Goal: Communication & Community: Connect with others

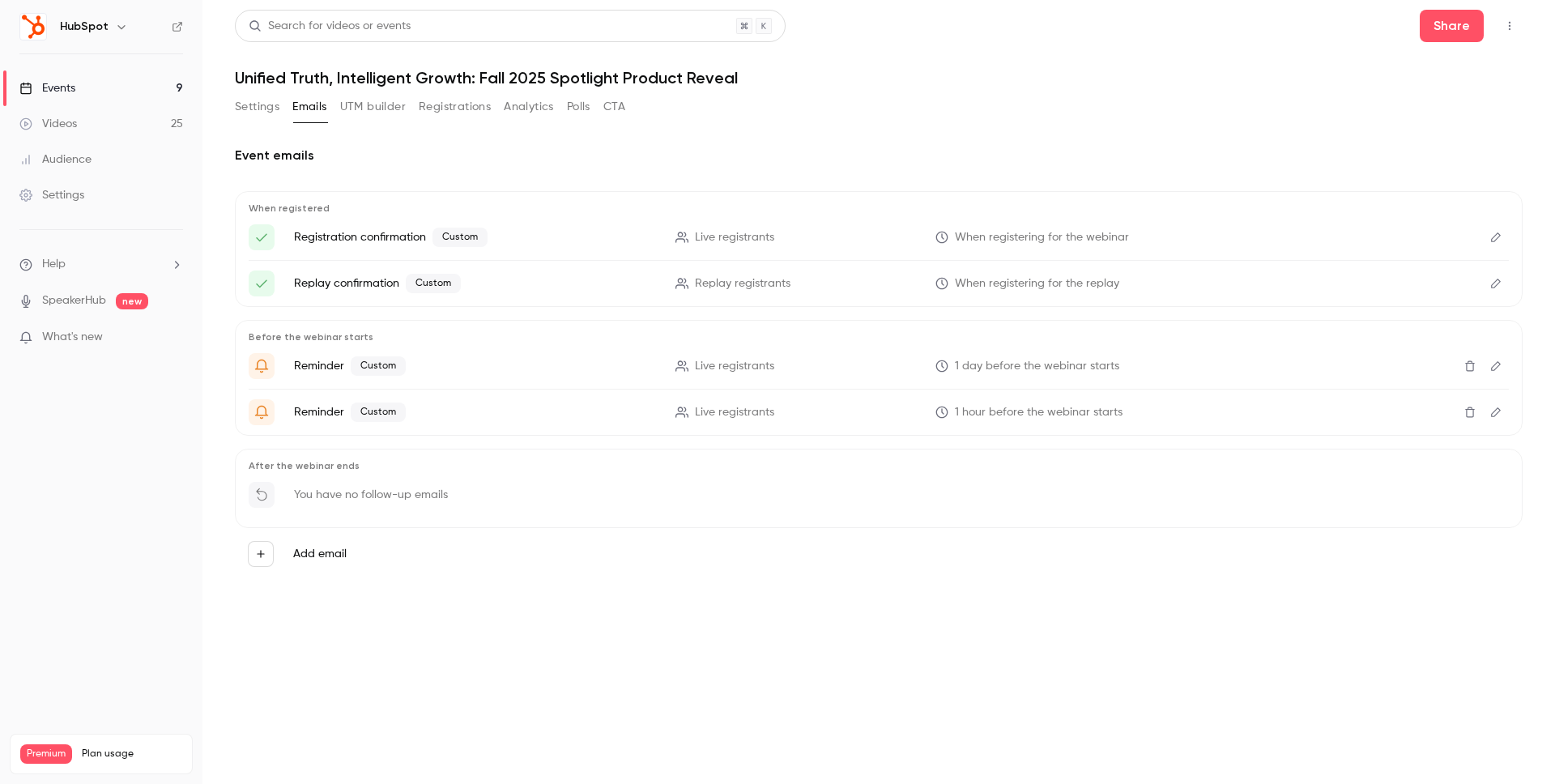
click at [97, 82] on link "Events 9" at bounding box center [101, 89] width 203 height 36
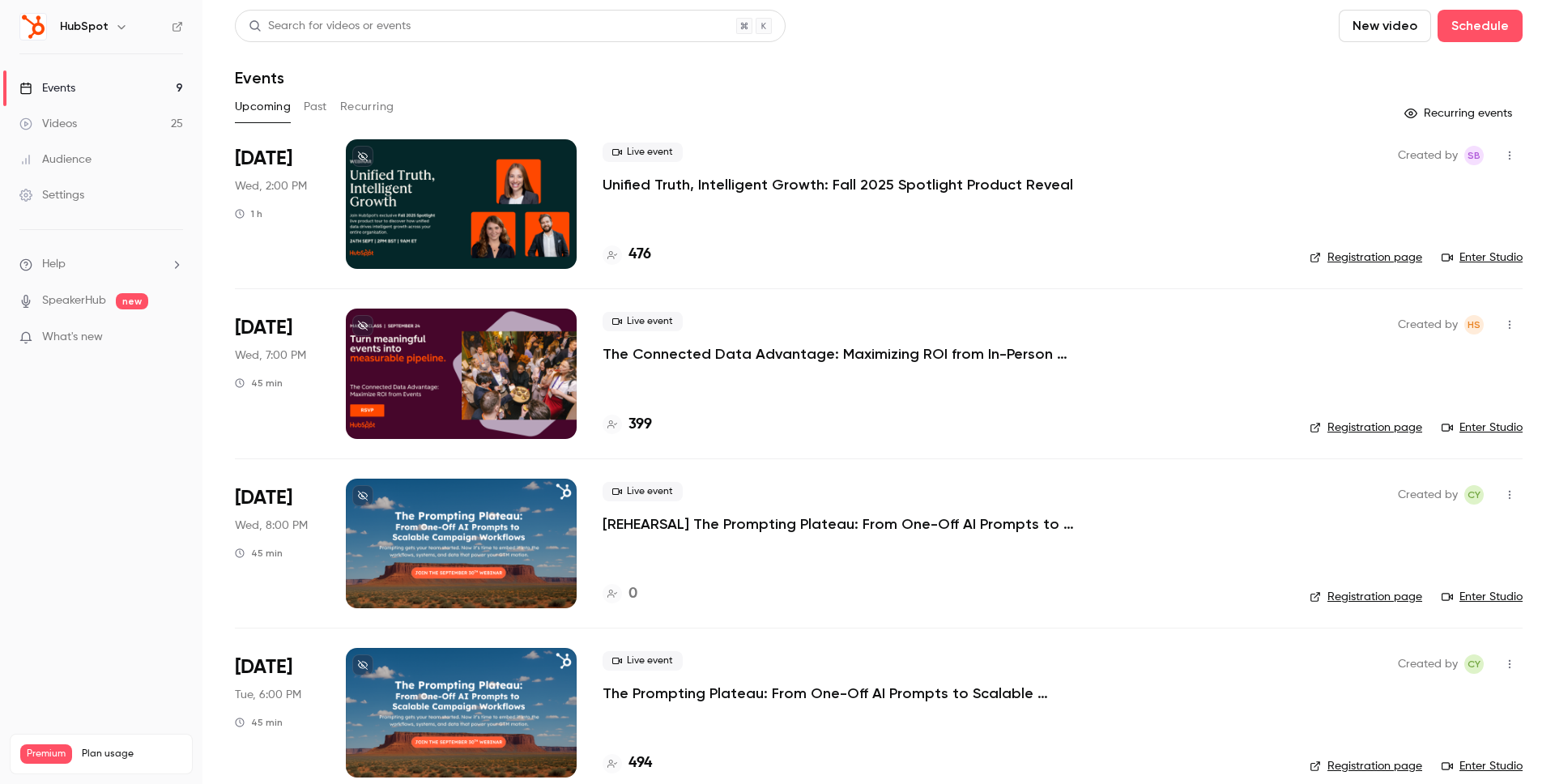
click at [320, 109] on button "Past" at bounding box center [315, 107] width 24 height 26
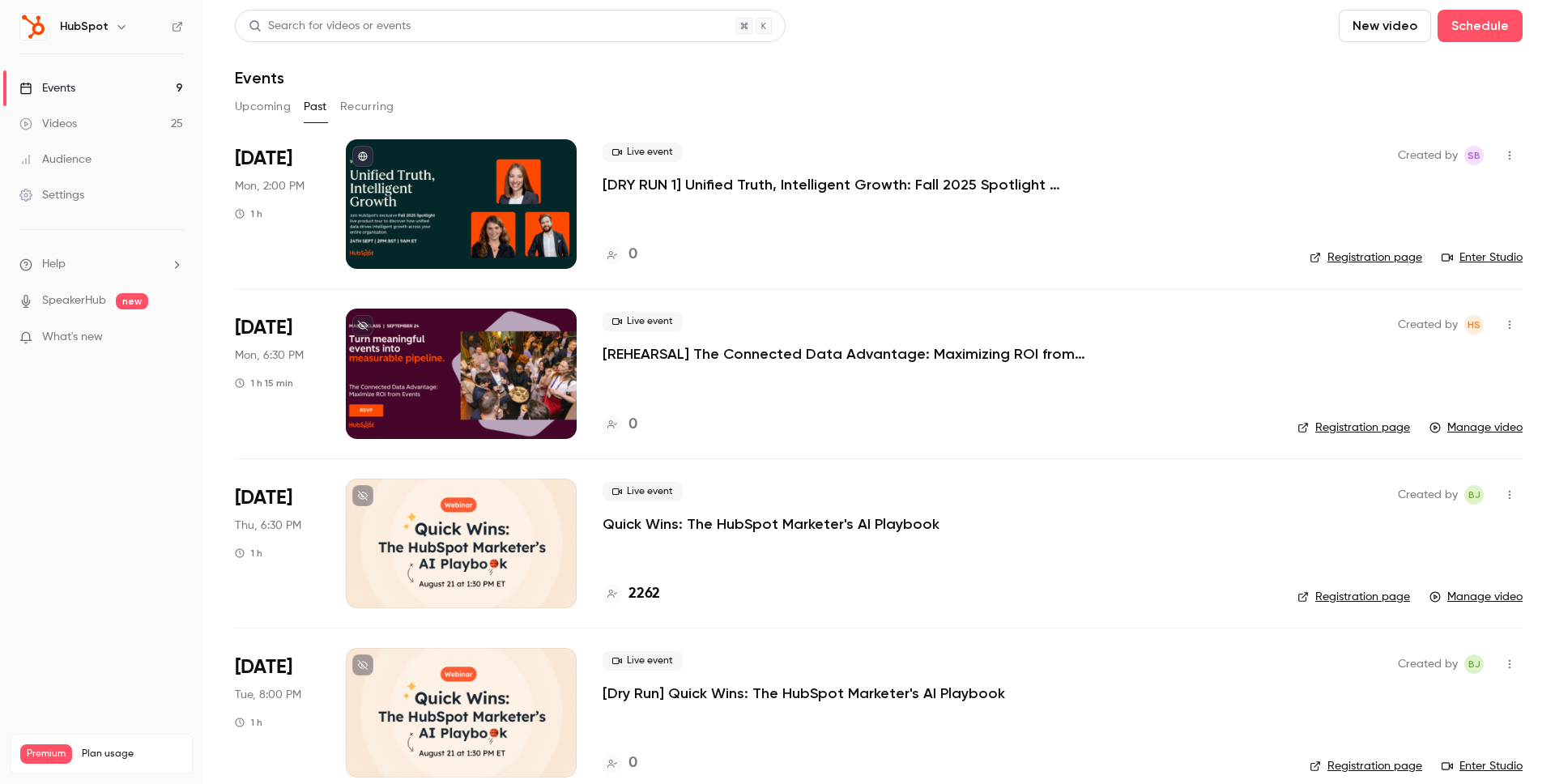
click at [495, 164] on div at bounding box center [461, 204] width 231 height 130
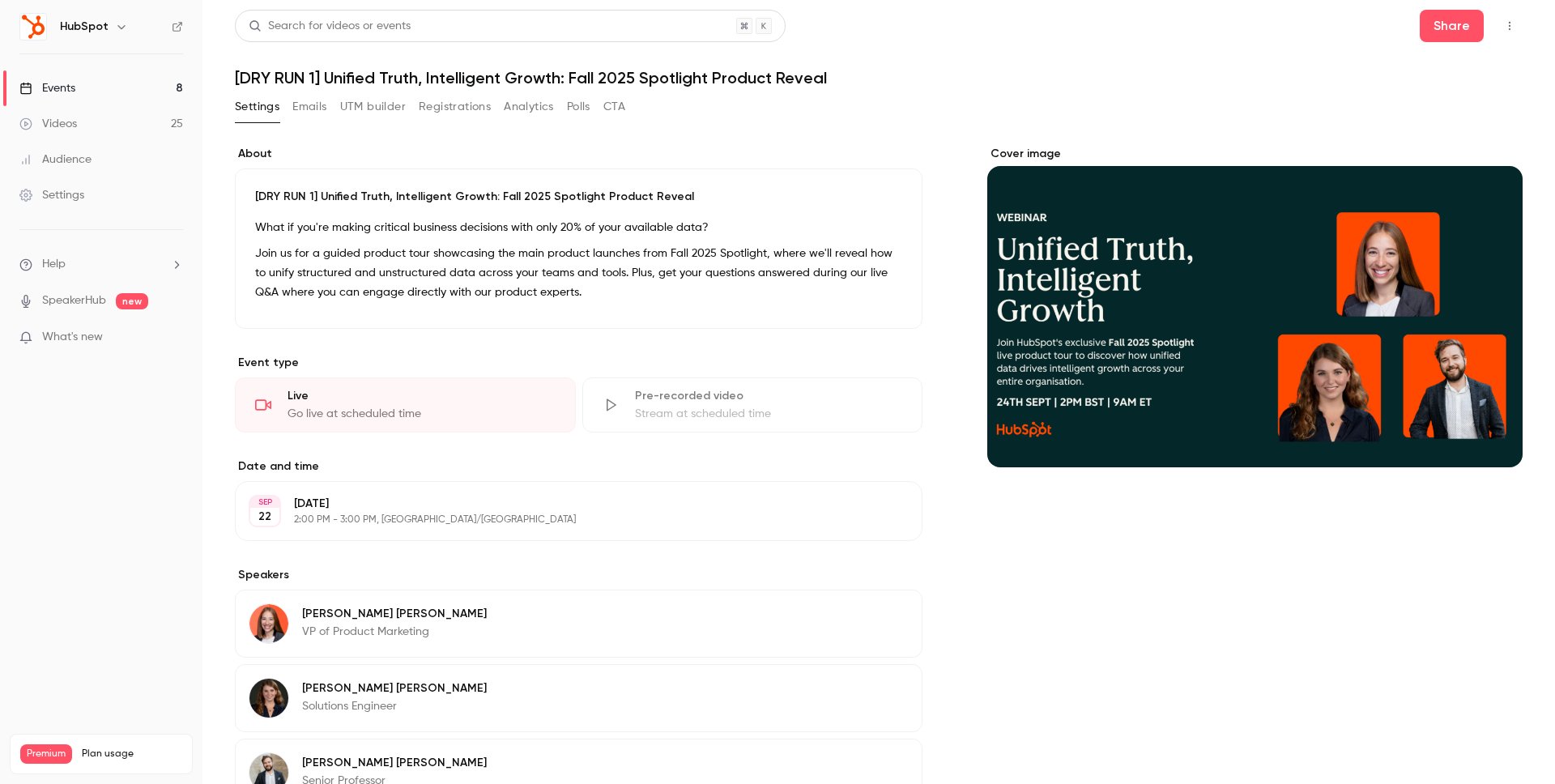
click at [1503, 37] on button "button" at bounding box center [1510, 26] width 26 height 26
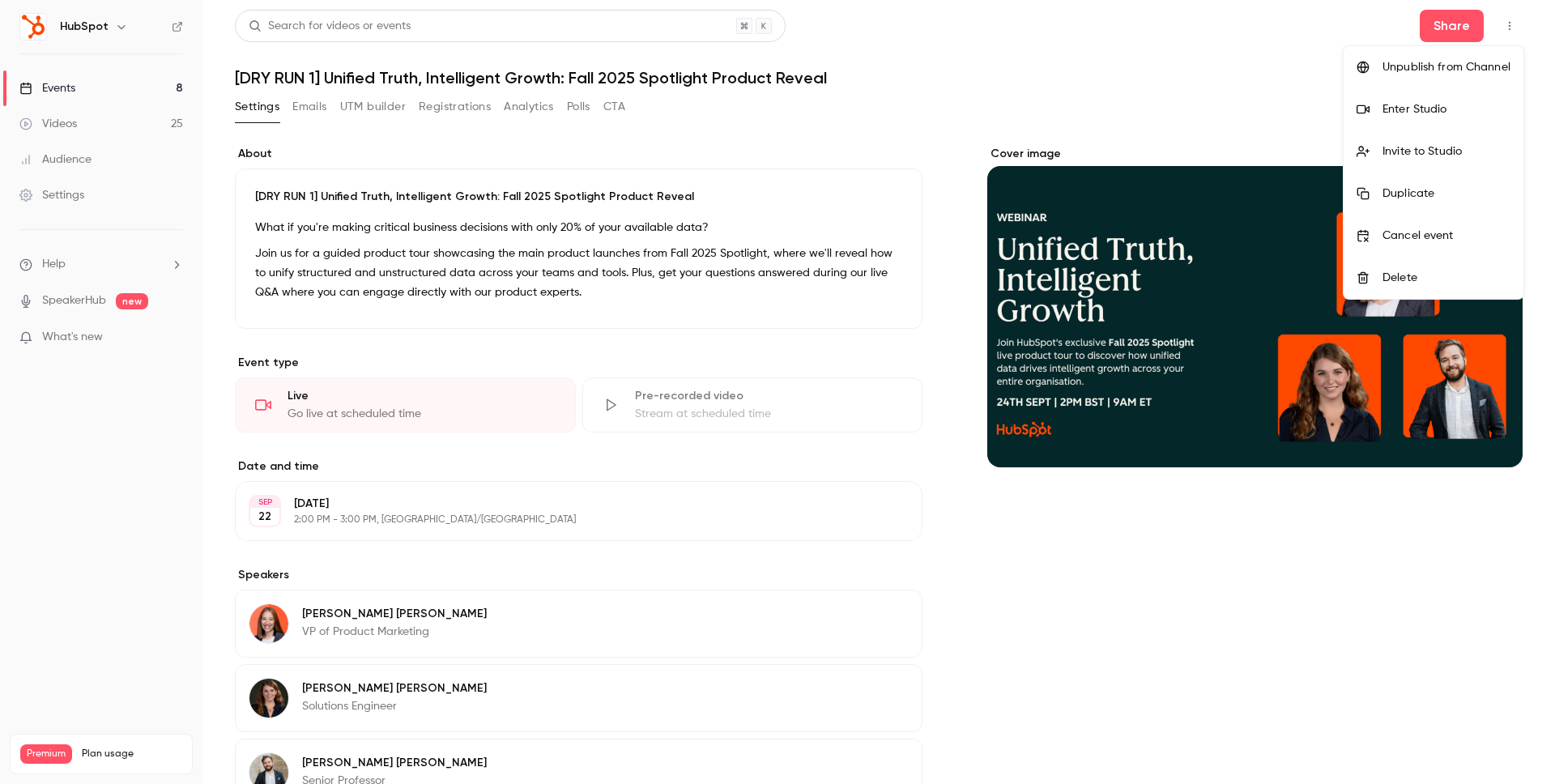
click at [1430, 148] on div "Invite to Studio" at bounding box center [1447, 151] width 128 height 16
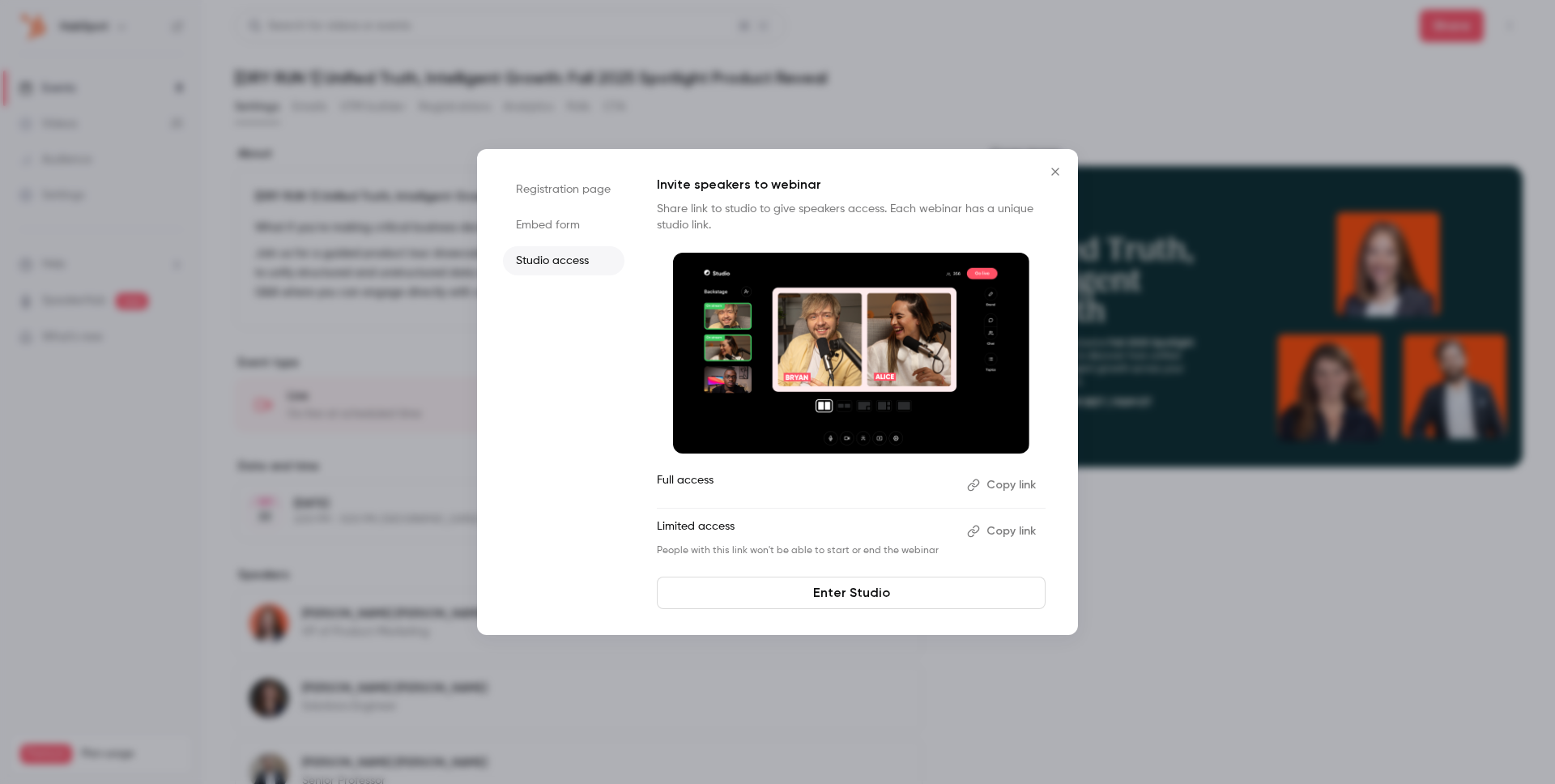
click at [1003, 531] on button "Copy link" at bounding box center [1003, 531] width 85 height 26
click at [1056, 171] on icon "Close" at bounding box center [1055, 171] width 20 height 13
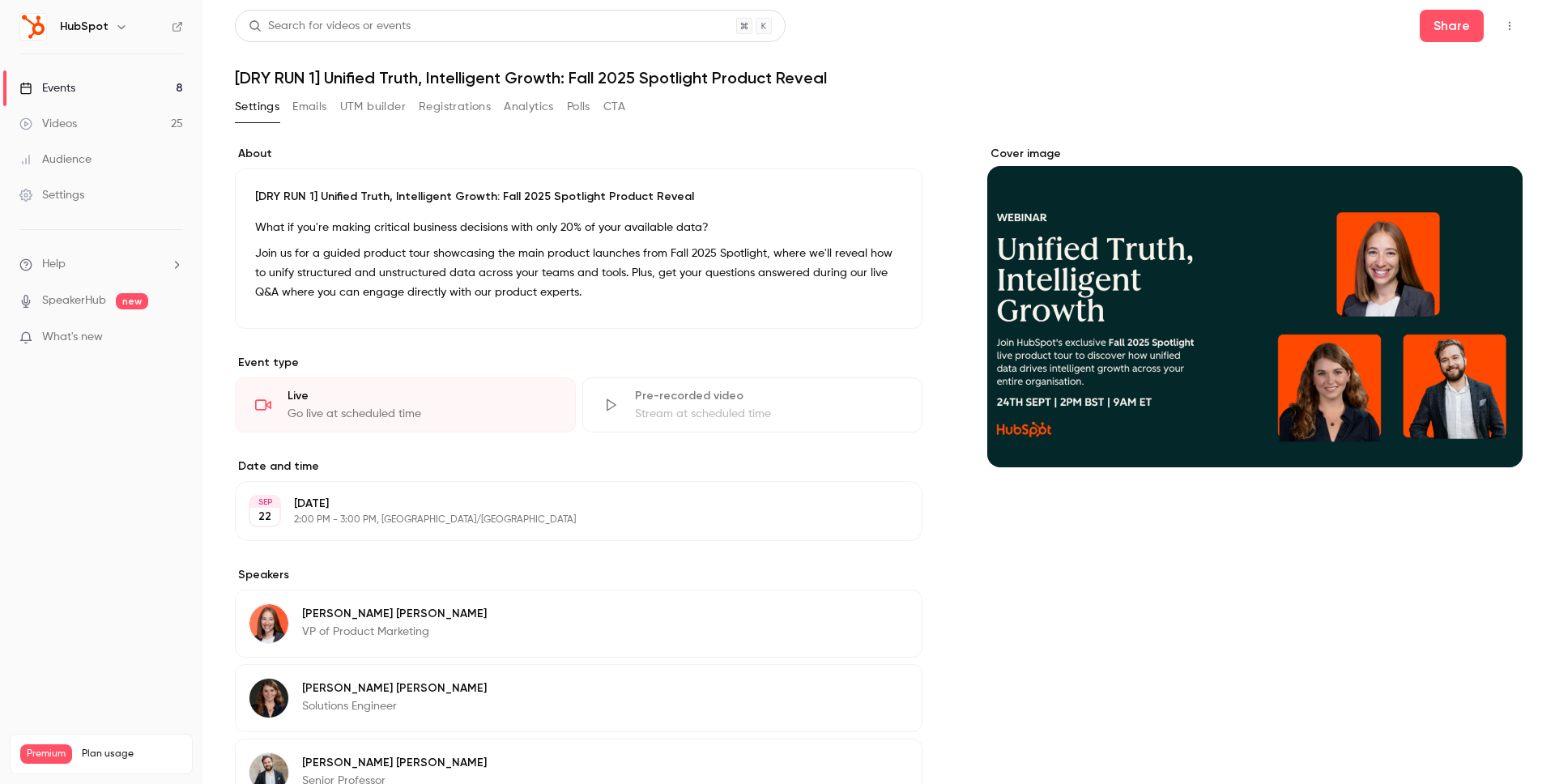
click at [1518, 24] on button "button" at bounding box center [1510, 26] width 26 height 26
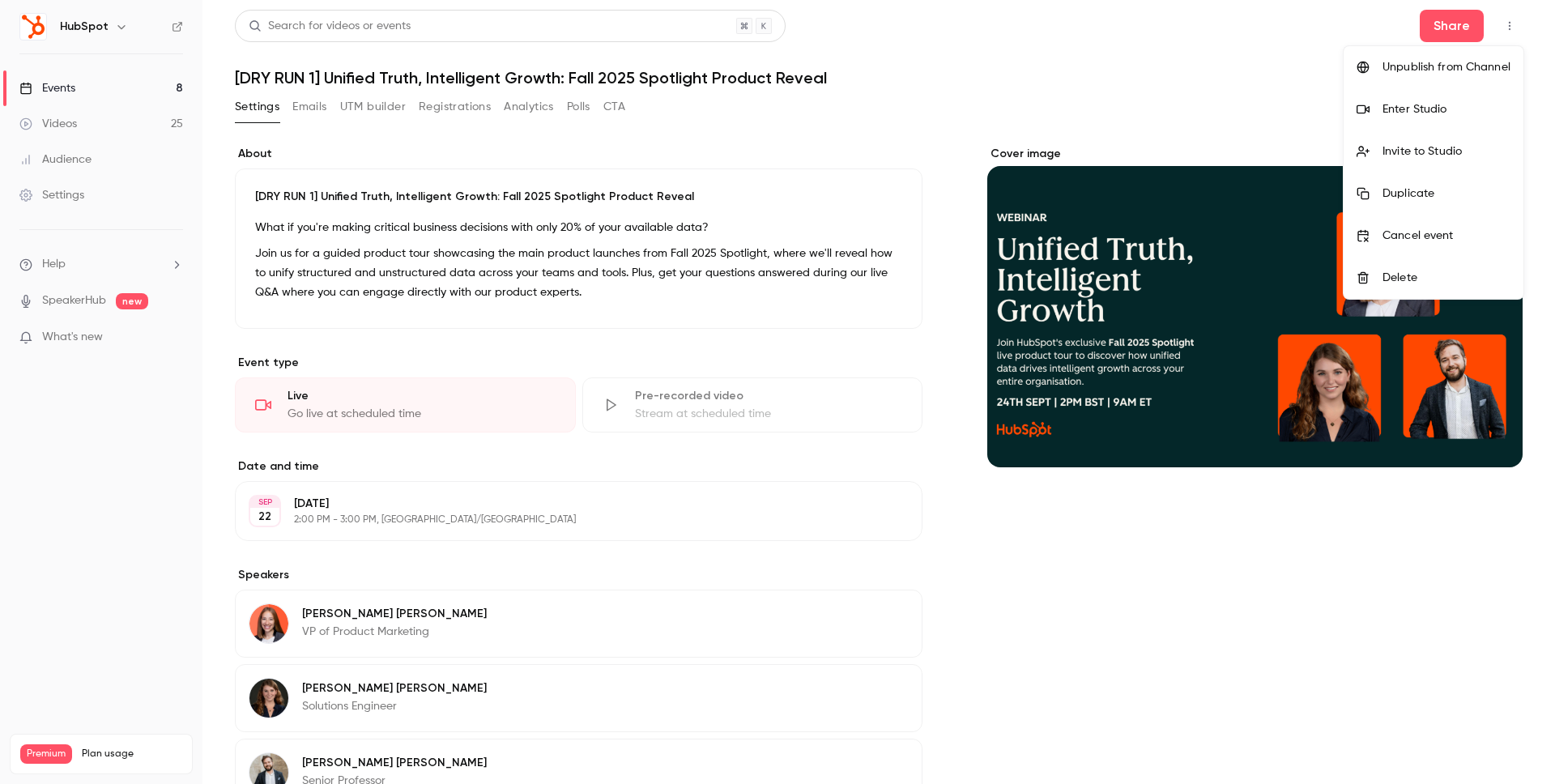
click at [1408, 153] on div "Invite to Studio" at bounding box center [1447, 151] width 128 height 16
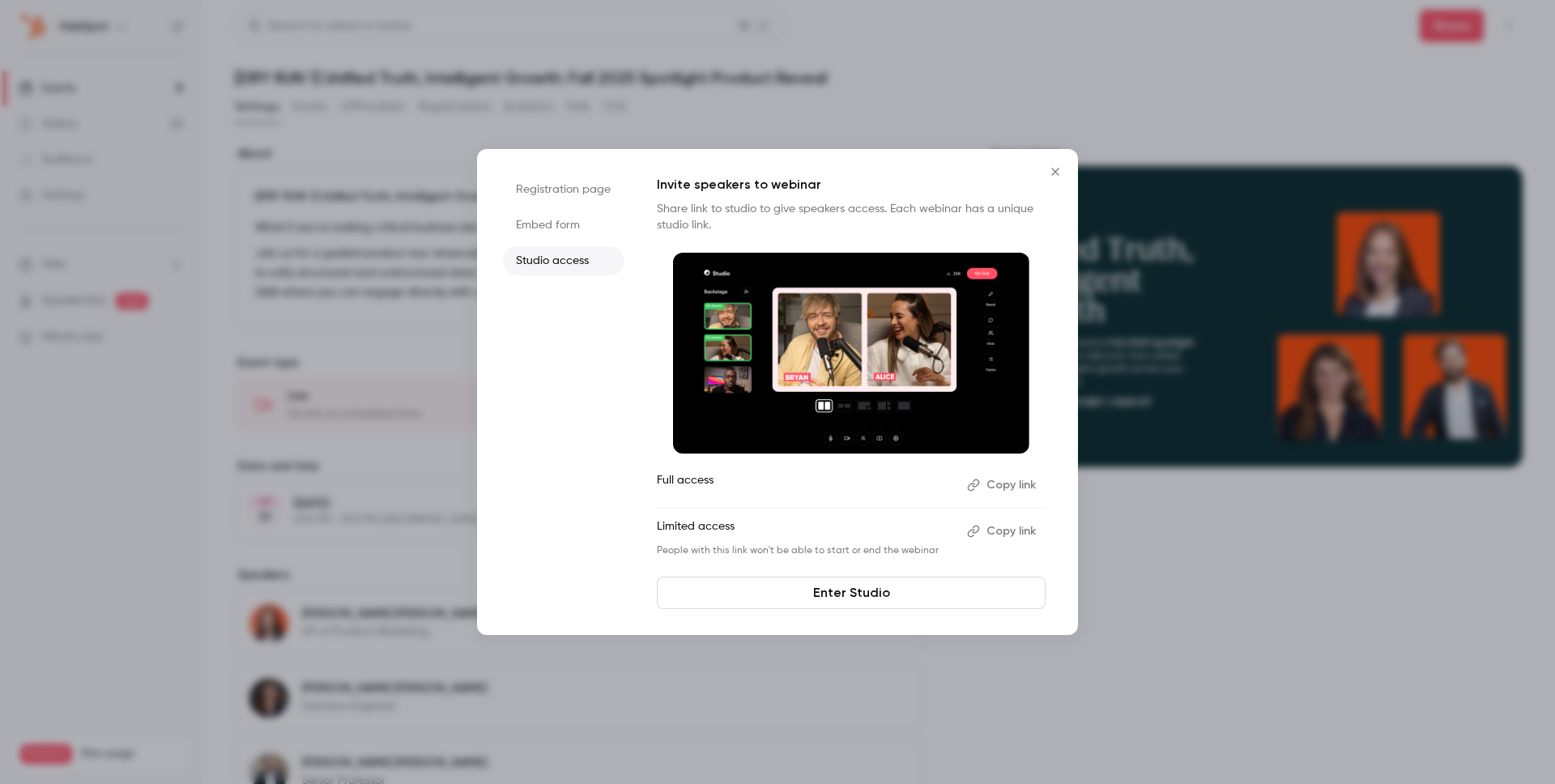
click at [991, 527] on button "Copy link" at bounding box center [1003, 531] width 85 height 26
click at [1055, 166] on icon "Close" at bounding box center [1055, 171] width 20 height 13
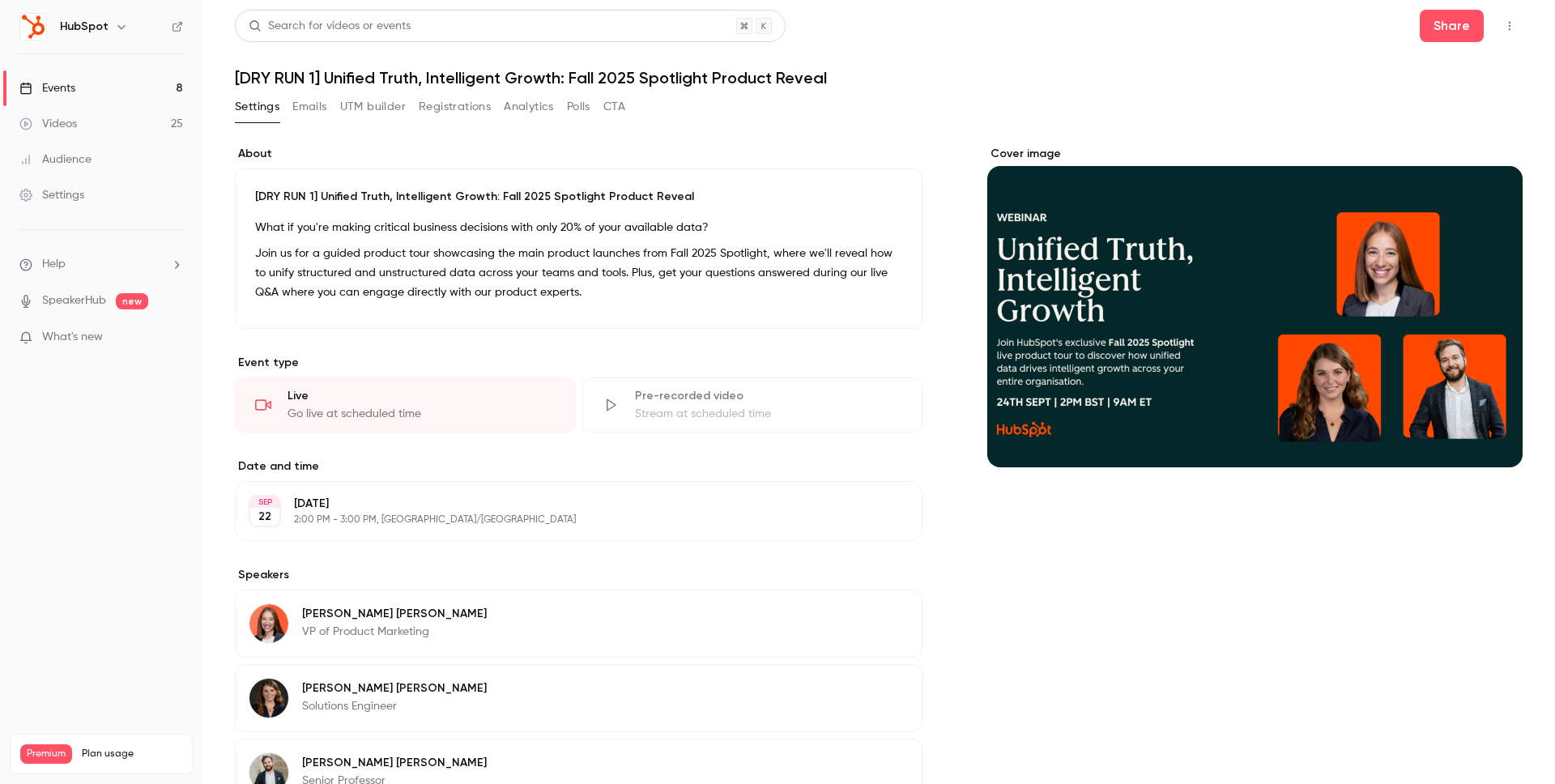
click at [1500, 18] on button "button" at bounding box center [1510, 26] width 26 height 26
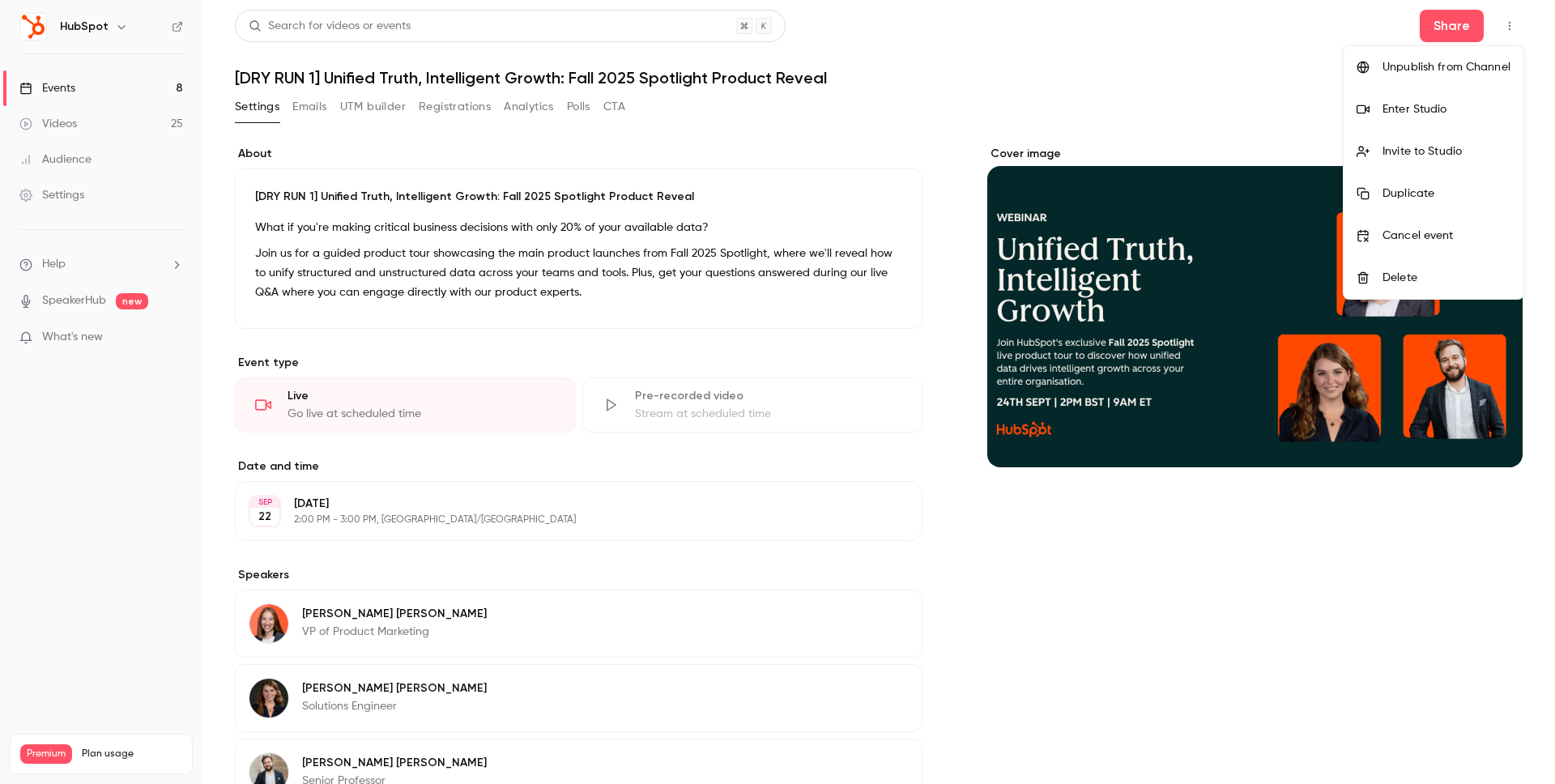
click at [1423, 104] on div "Enter Studio" at bounding box center [1447, 109] width 128 height 16
